Goal: Entertainment & Leisure: Consume media (video, audio)

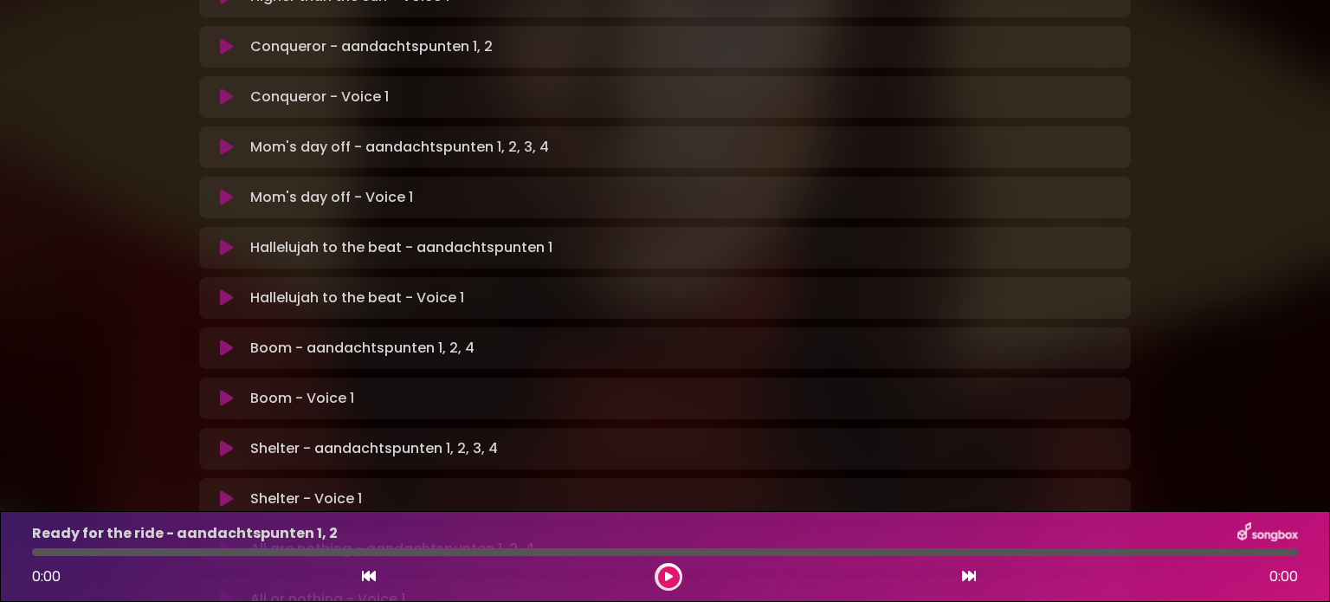
click at [228, 339] on icon at bounding box center [226, 347] width 13 height 17
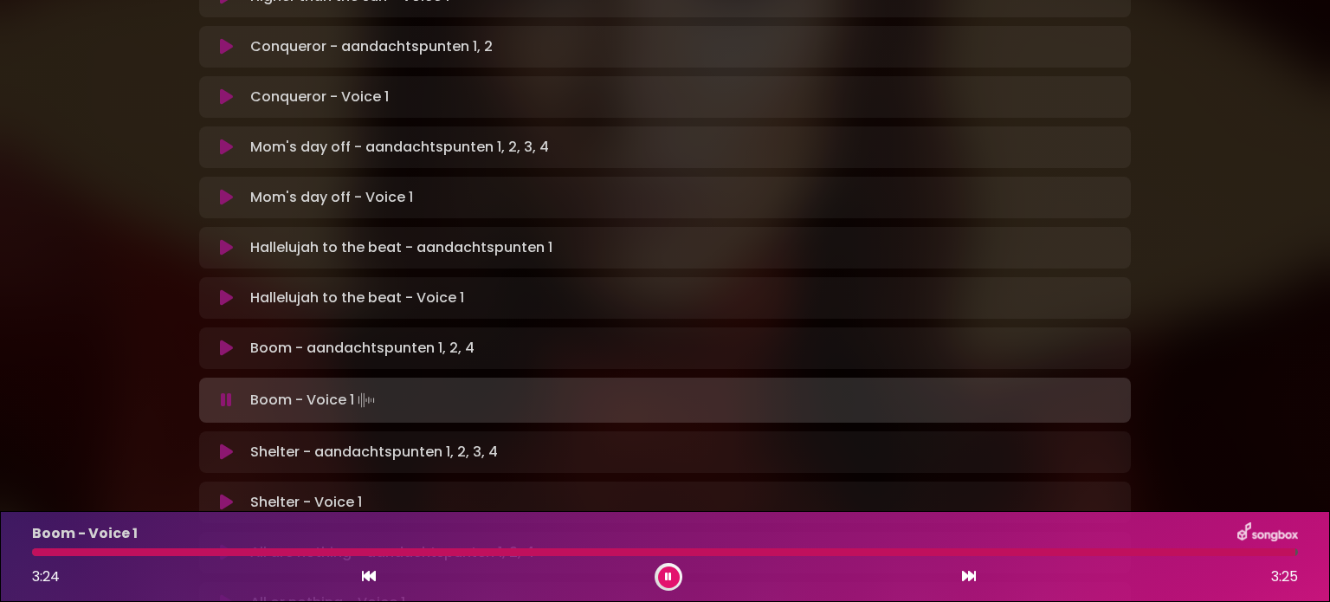
click at [224, 443] on icon at bounding box center [226, 451] width 13 height 17
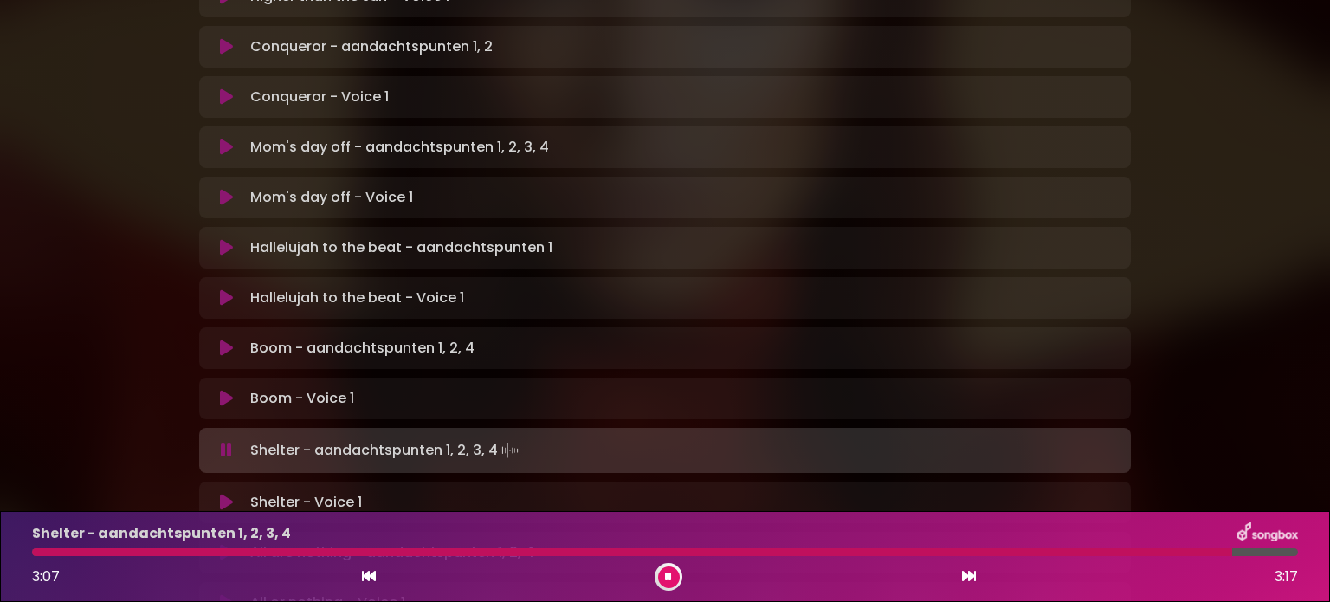
click at [220, 493] on icon at bounding box center [226, 501] width 13 height 17
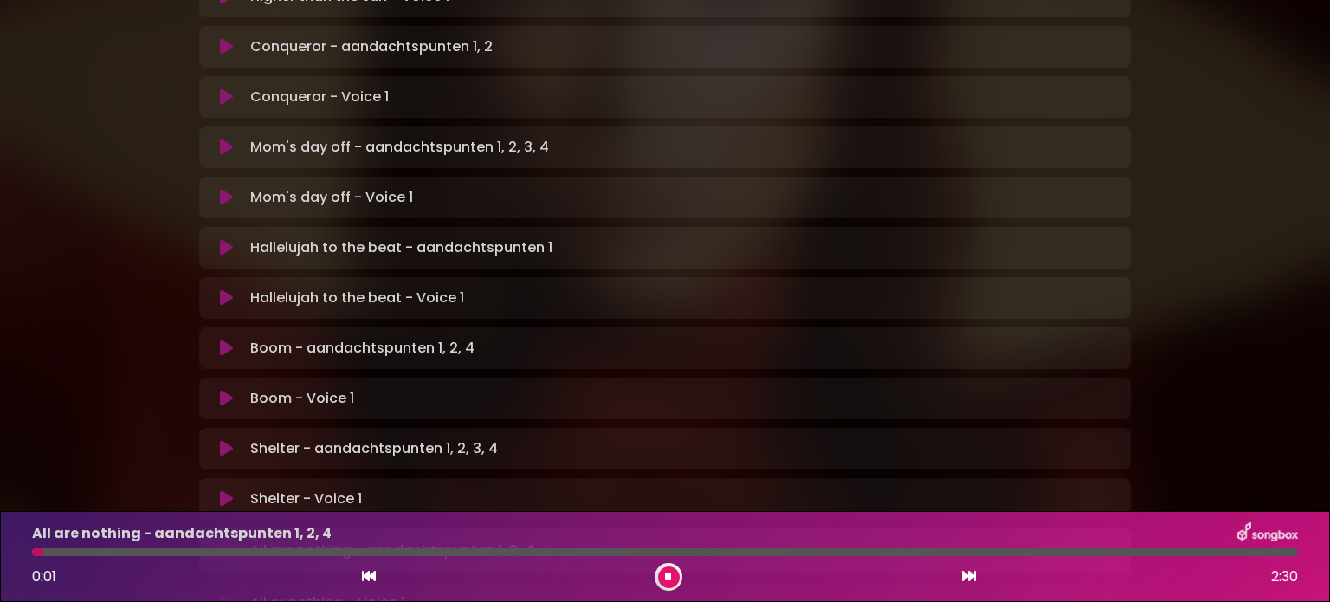
click at [229, 490] on icon at bounding box center [226, 498] width 13 height 17
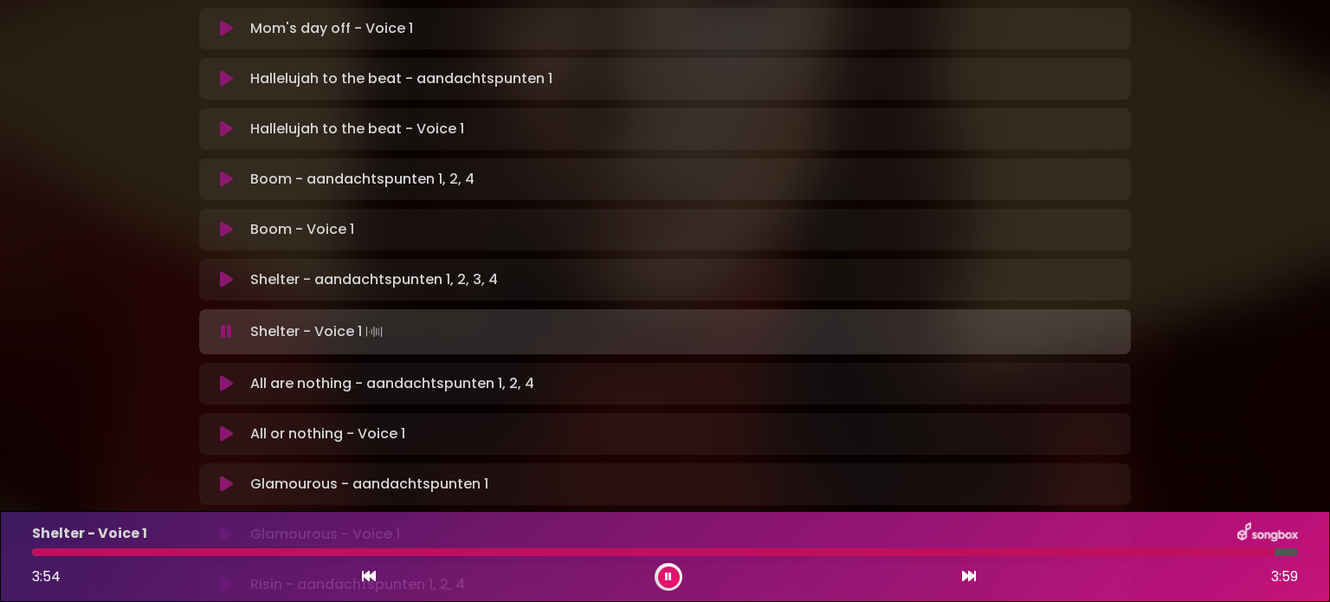
scroll to position [1039, 0]
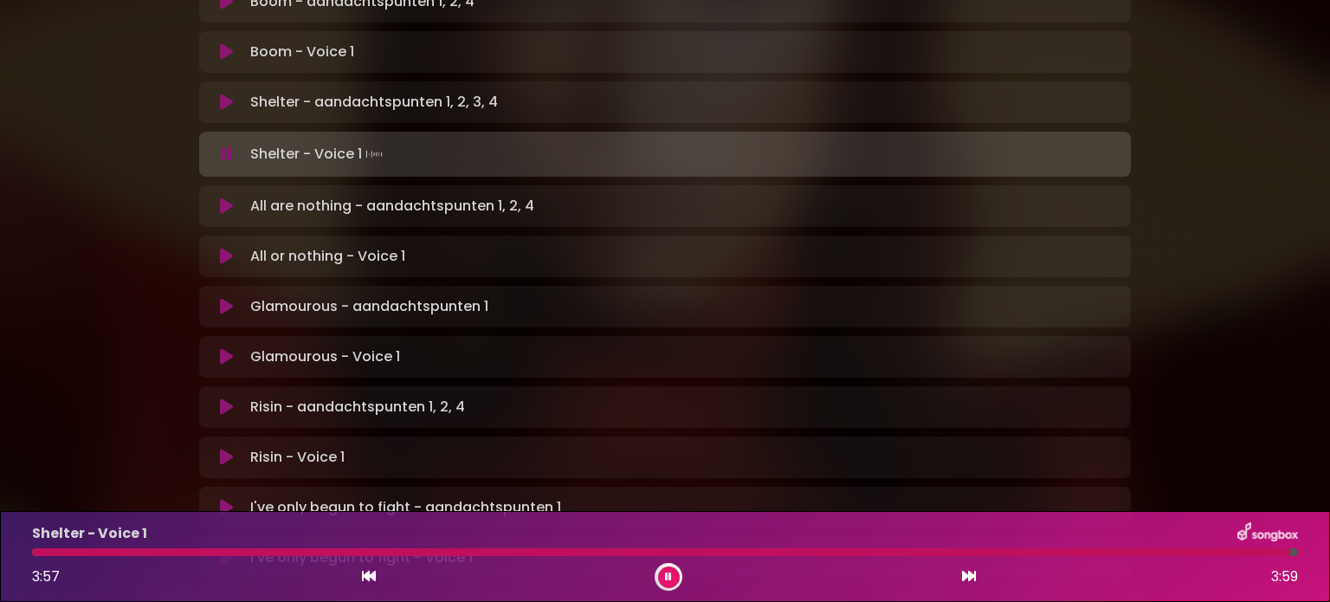
click at [222, 197] on icon at bounding box center [226, 205] width 13 height 17
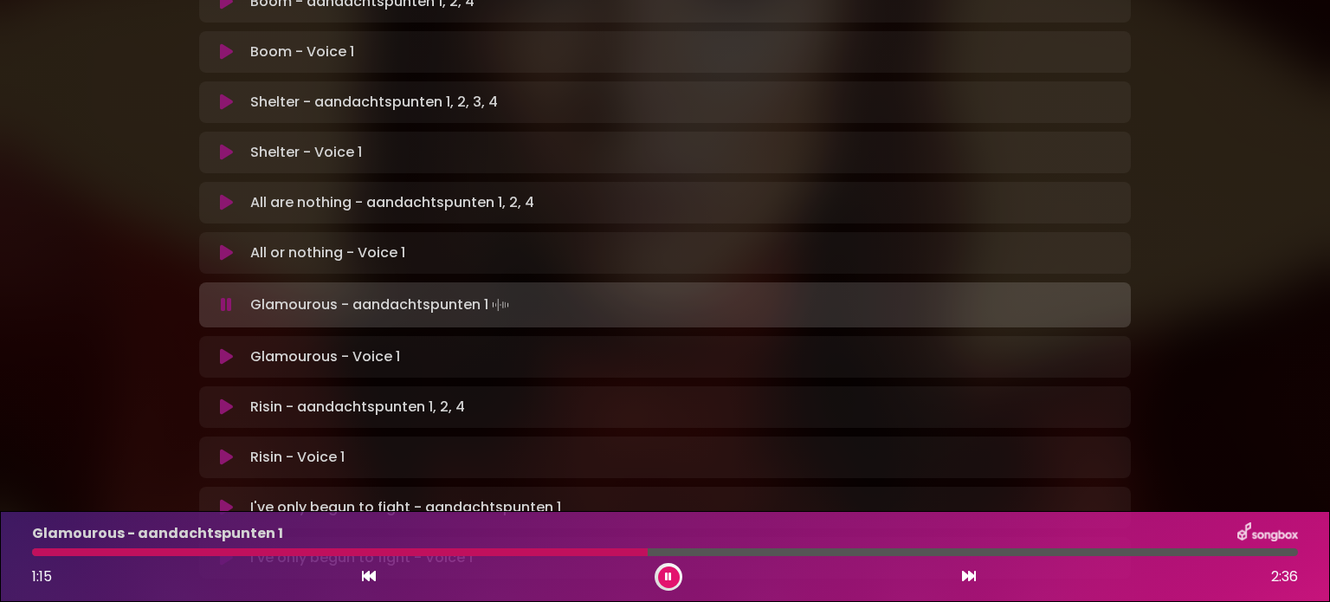
click at [221, 348] on icon at bounding box center [226, 356] width 13 height 17
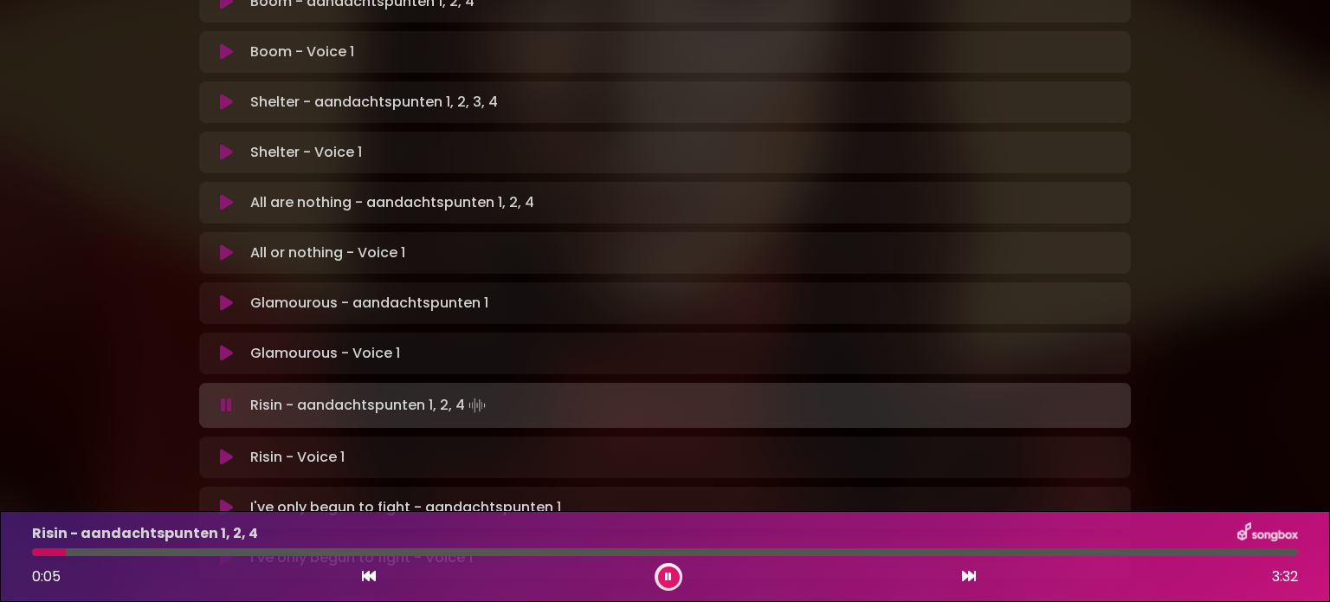
click at [224, 448] on icon at bounding box center [226, 456] width 13 height 17
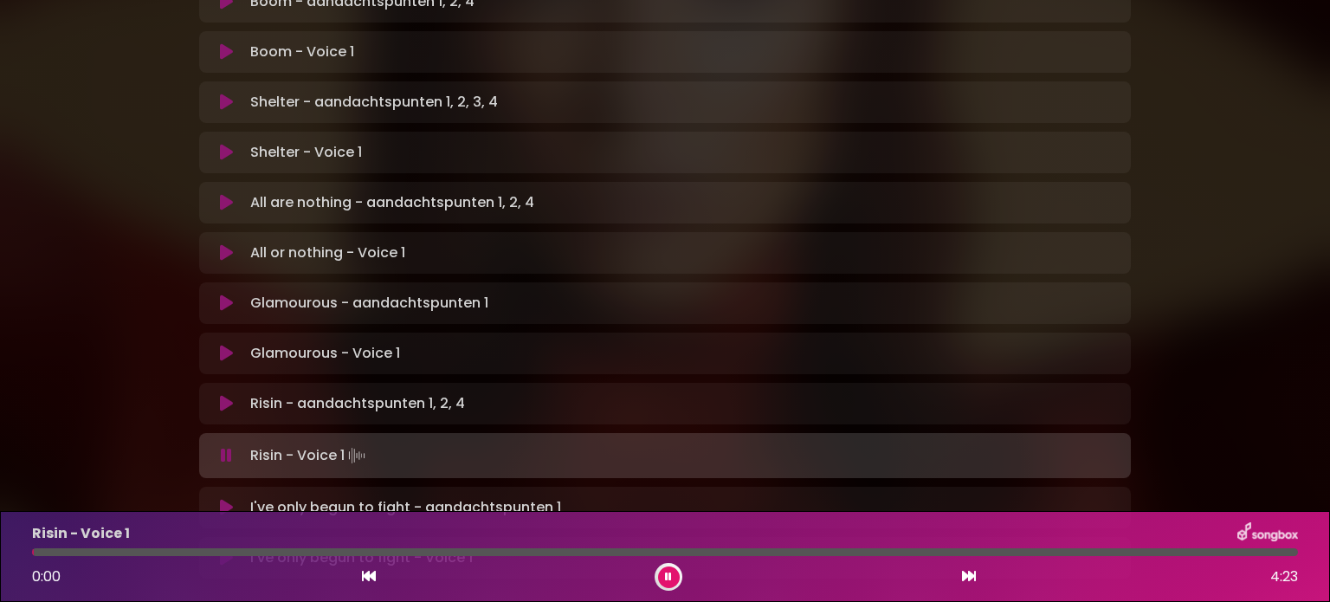
click at [222, 395] on icon at bounding box center [226, 403] width 13 height 17
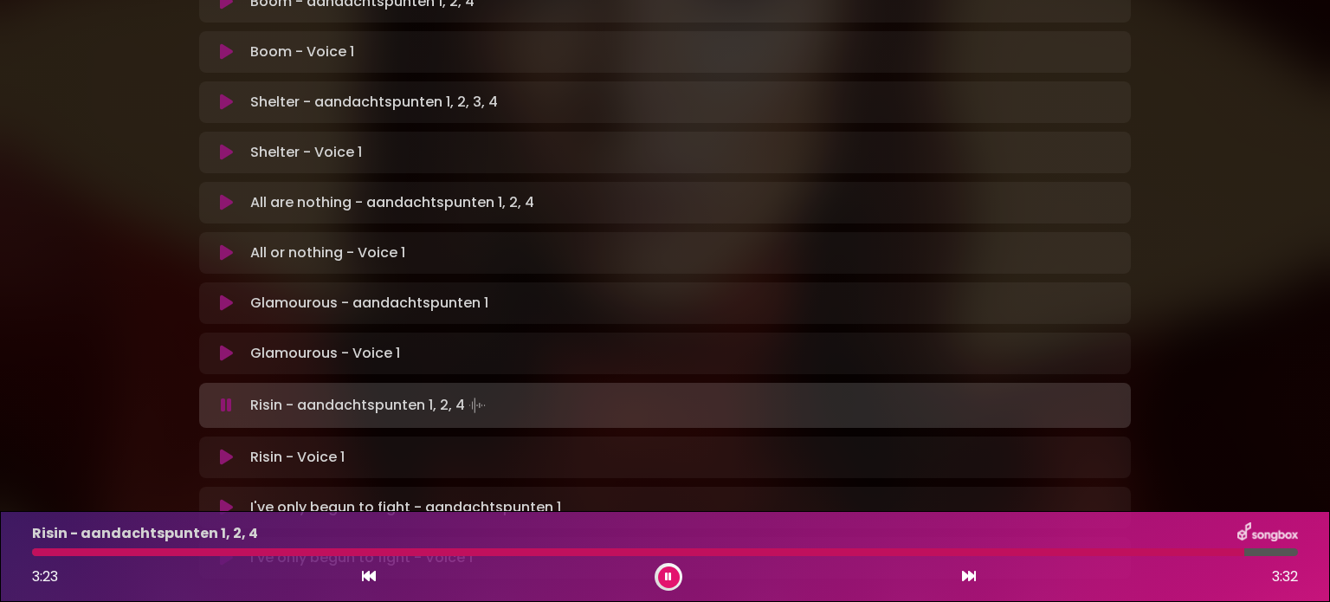
click at [221, 448] on icon at bounding box center [226, 456] width 13 height 17
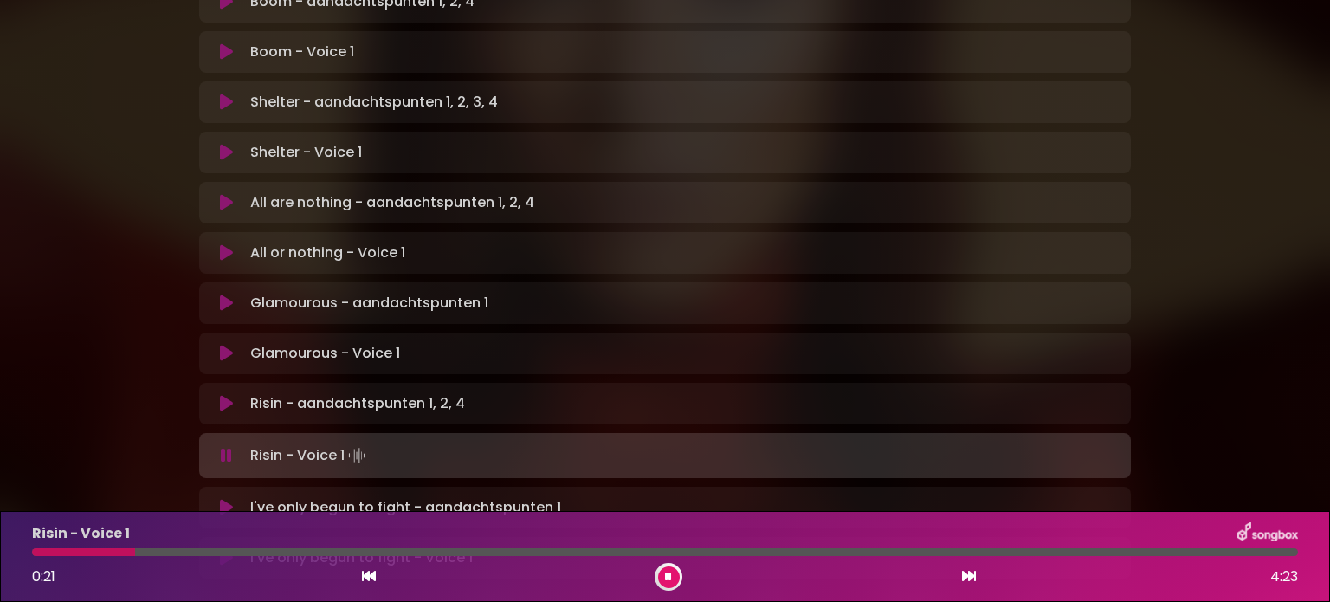
click at [239, 547] on div "Risin - Voice 1 0:21 4:23" at bounding box center [665, 556] width 1286 height 68
click at [256, 553] on div at bounding box center [665, 552] width 1266 height 8
